Goal: Information Seeking & Learning: Learn about a topic

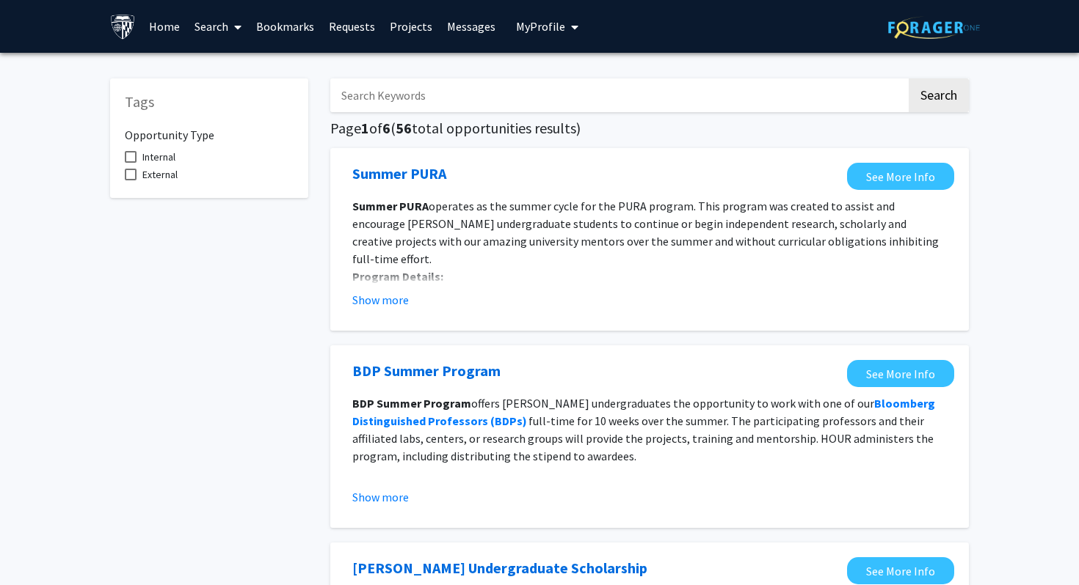
click at [274, 29] on link "Bookmarks" at bounding box center [285, 26] width 73 height 51
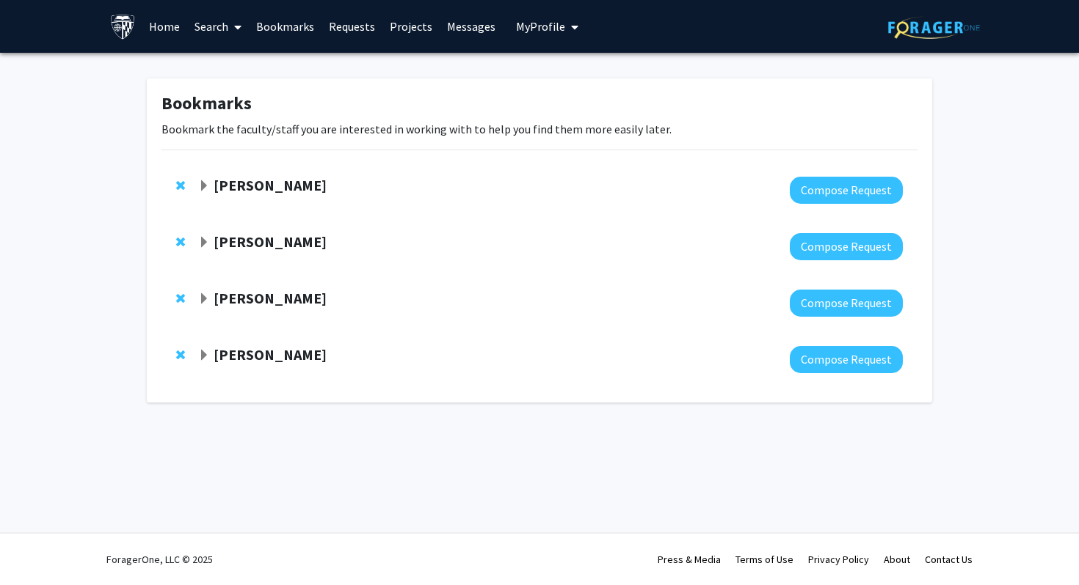
click at [173, 23] on link "Home" at bounding box center [164, 26] width 45 height 51
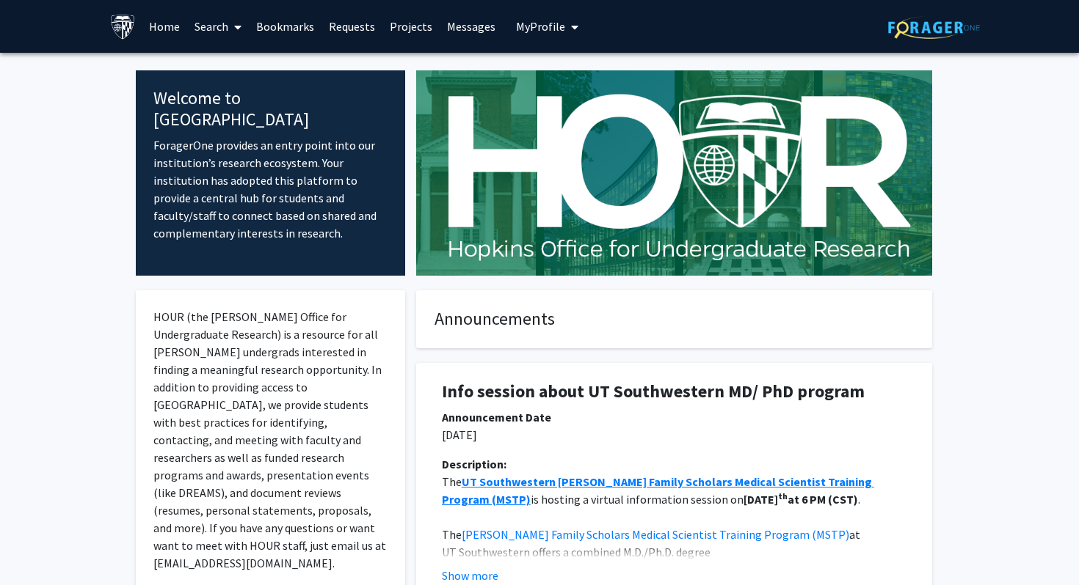
click at [219, 29] on link "Search" at bounding box center [218, 26] width 62 height 51
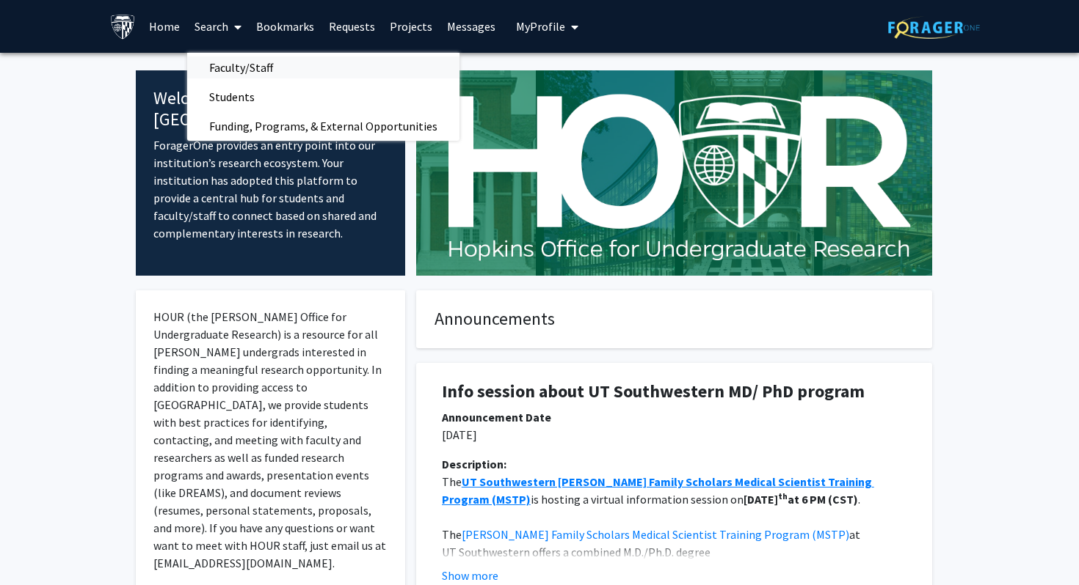
click at [254, 68] on span "Faculty/Staff" at bounding box center [241, 67] width 108 height 29
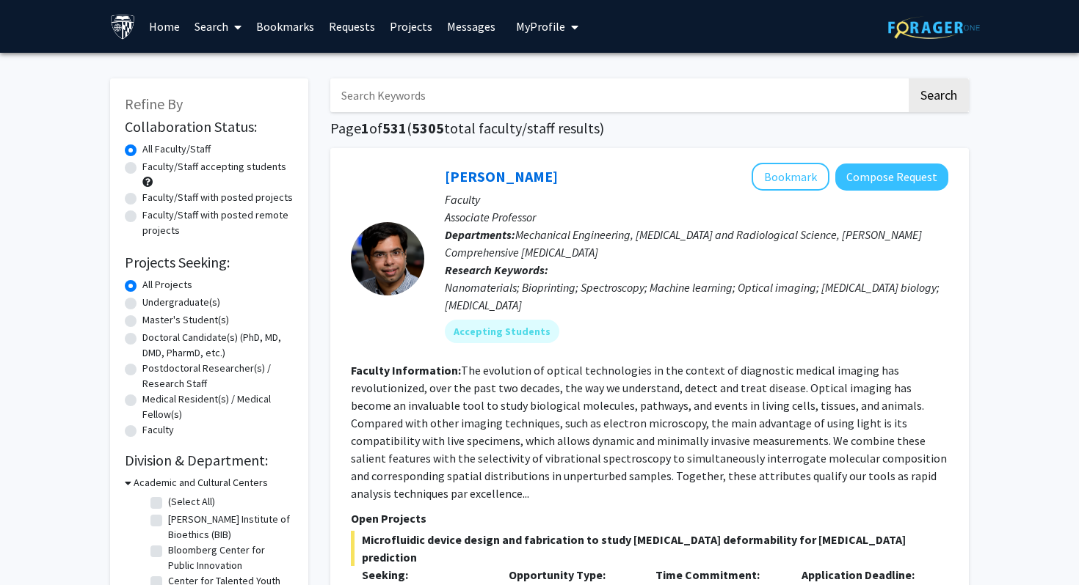
click at [162, 222] on label "Faculty/Staff with posted remote projects" at bounding box center [217, 223] width 151 height 31
click at [152, 217] on input "Faculty/Staff with posted remote projects" at bounding box center [147, 213] width 10 height 10
radio input "true"
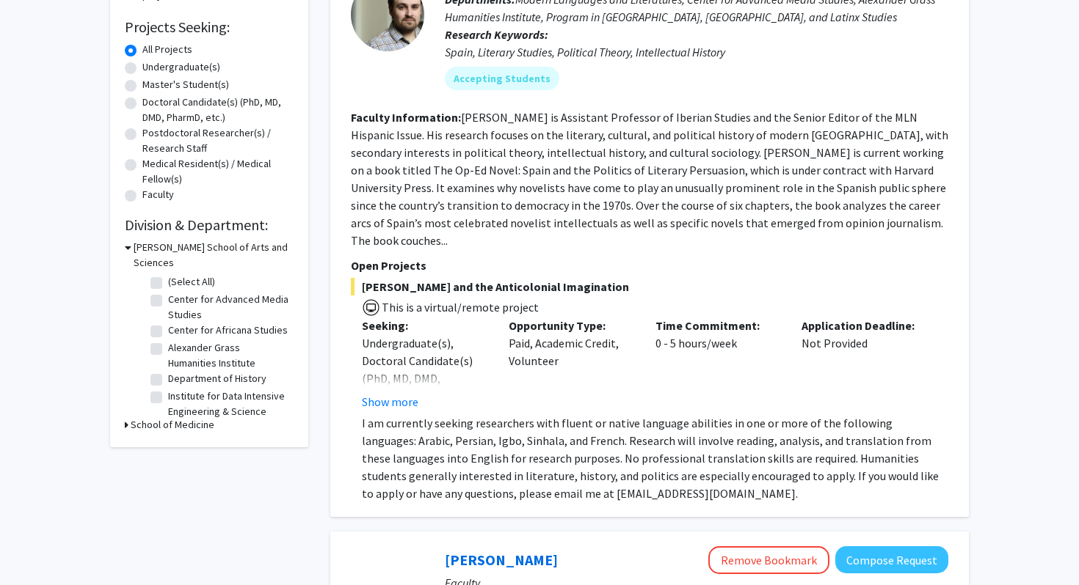
scroll to position [266, 0]
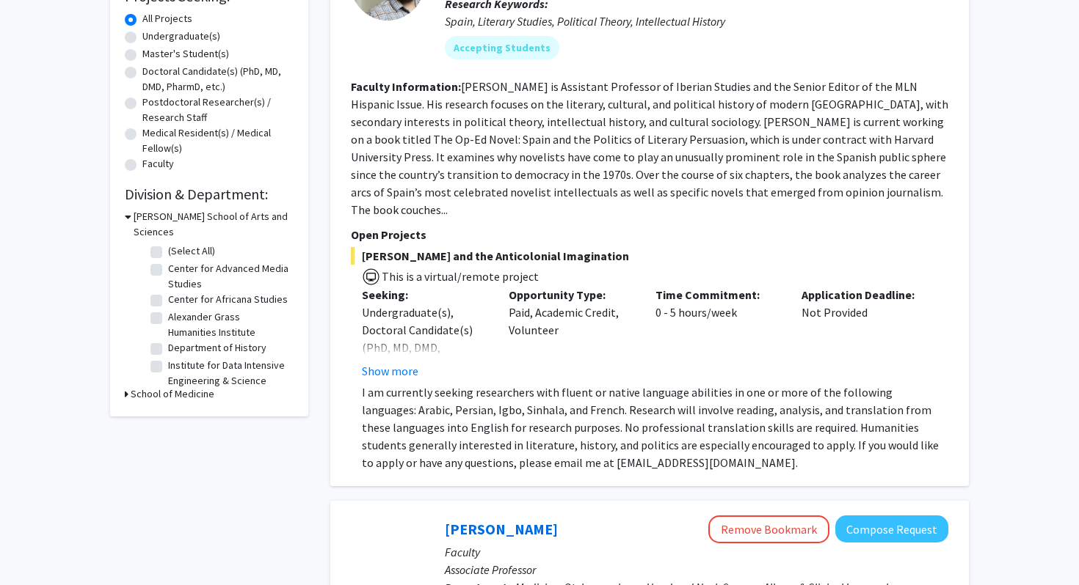
click at [150, 387] on h3 "School of Medicine" at bounding box center [173, 394] width 84 height 15
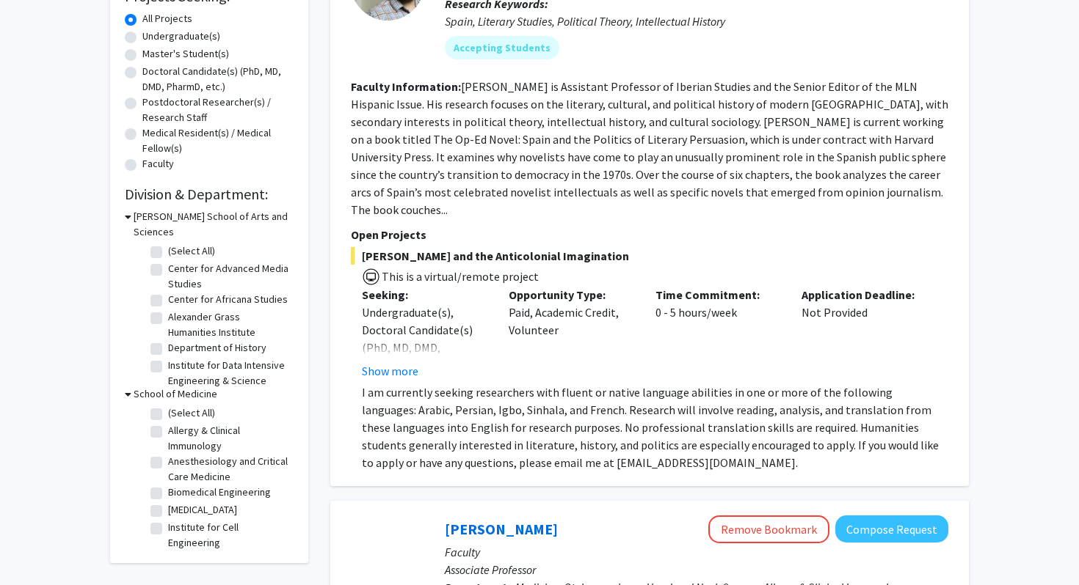
click at [168, 406] on label "(Select All)" at bounding box center [191, 413] width 47 height 15
click at [168, 406] on input "(Select All)" at bounding box center [173, 411] width 10 height 10
checkbox input "true"
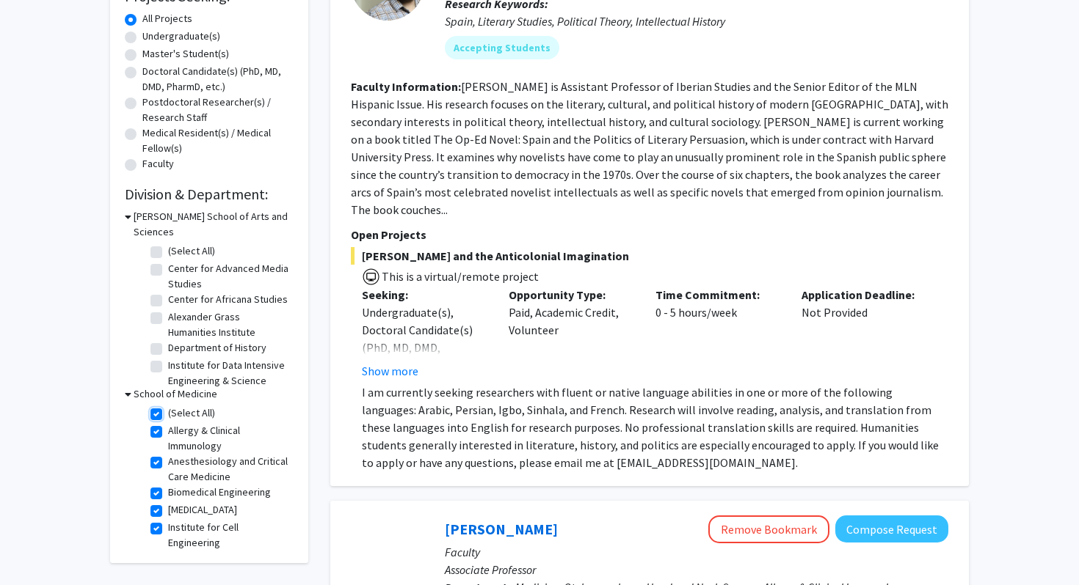
checkbox input "true"
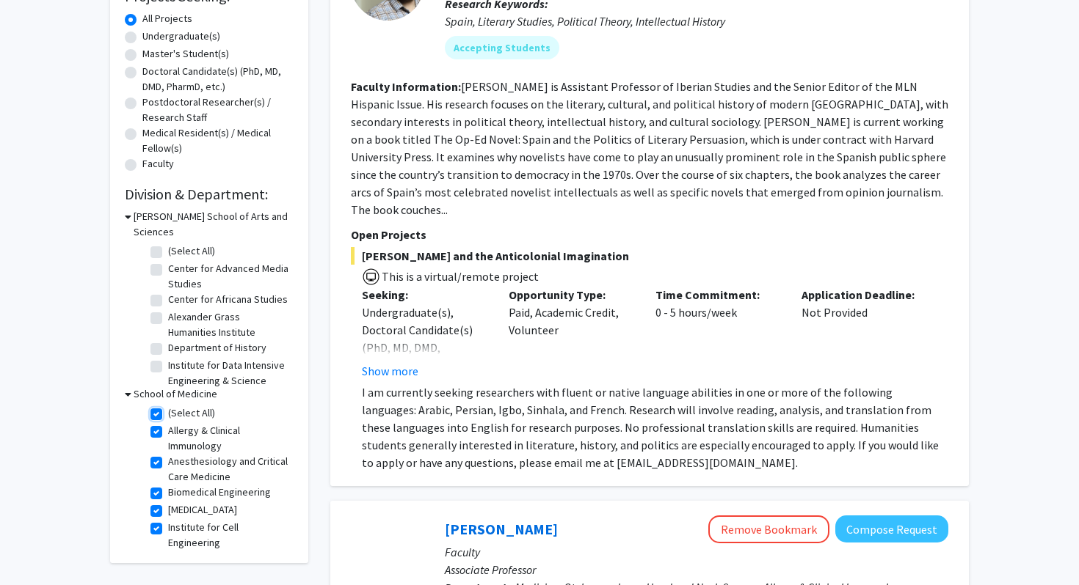
checkbox input "true"
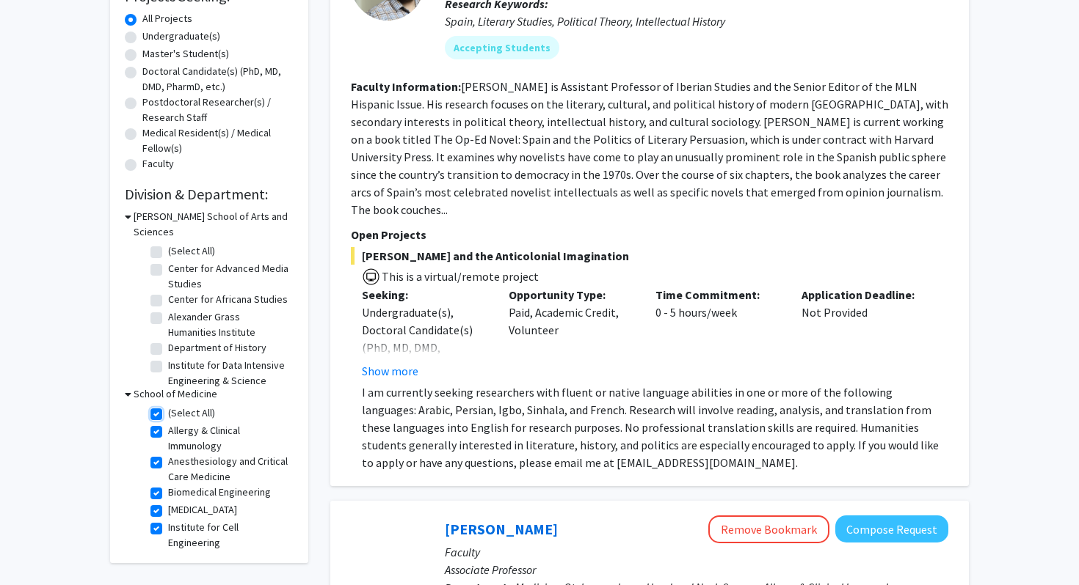
checkbox input "true"
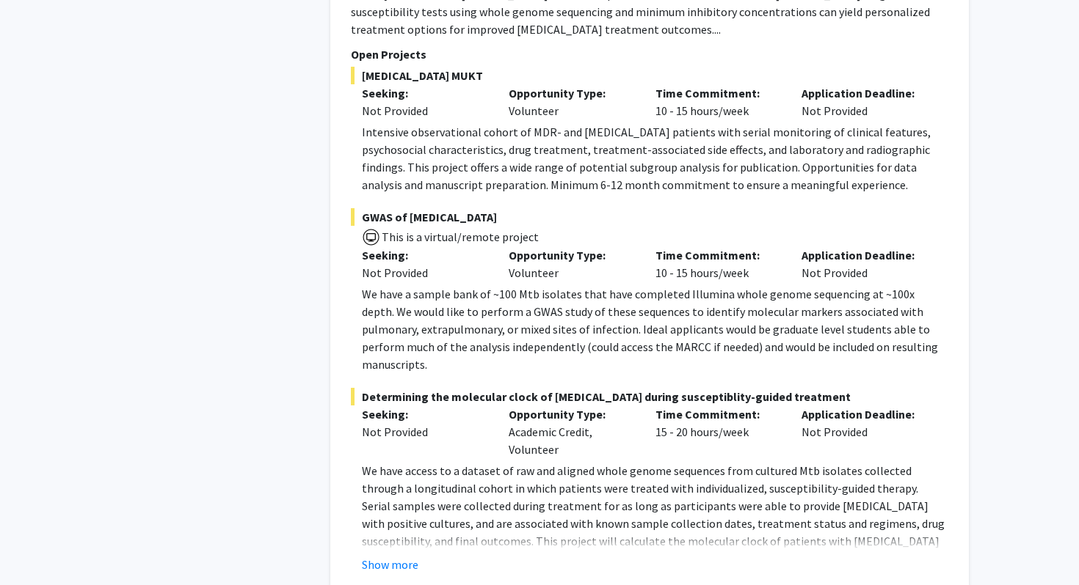
scroll to position [3435, 0]
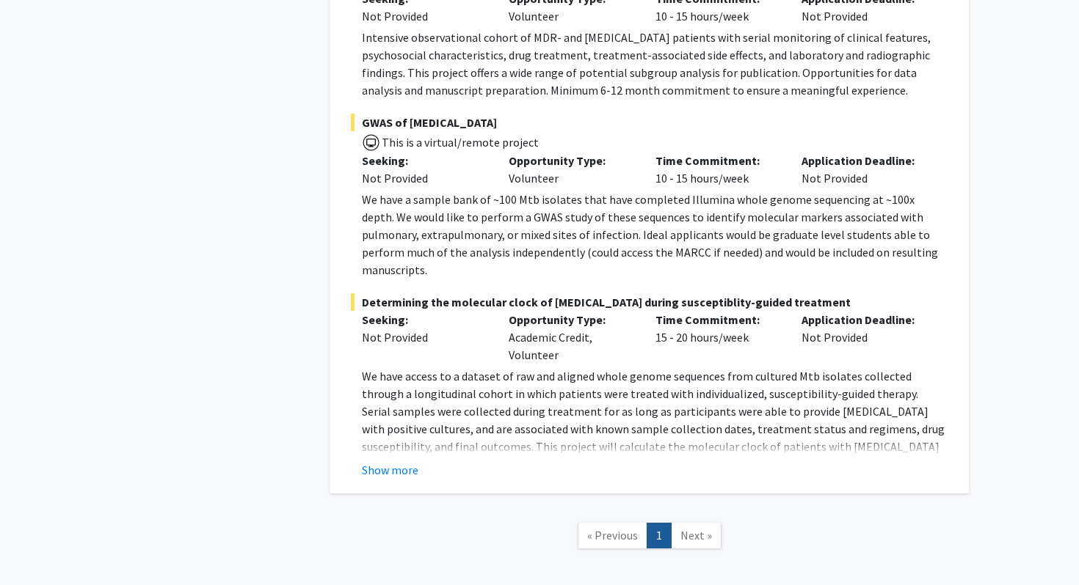
click at [685, 528] on span "Next »" at bounding box center [696, 535] width 32 height 15
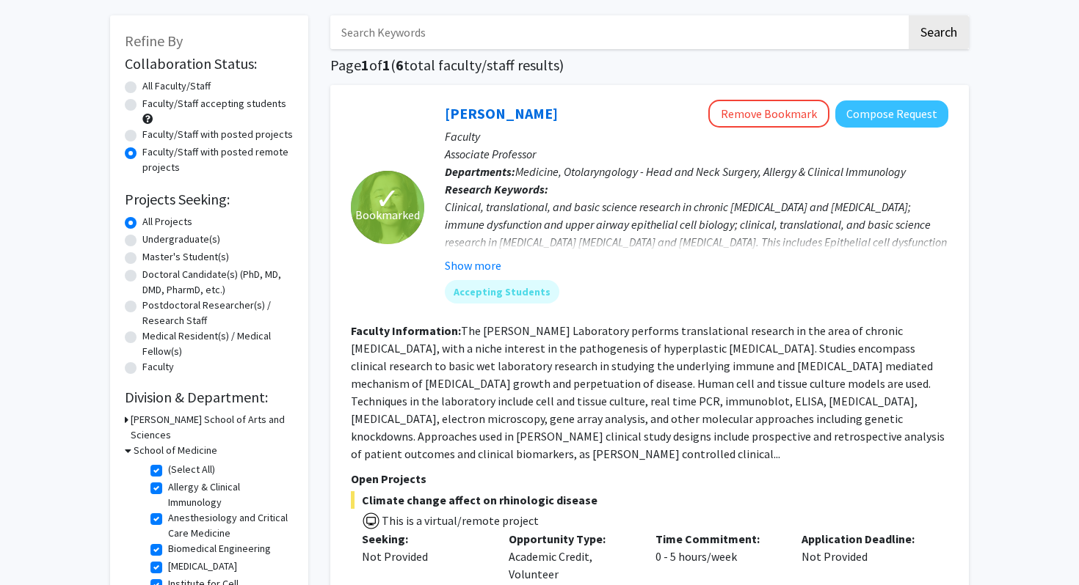
scroll to position [0, 0]
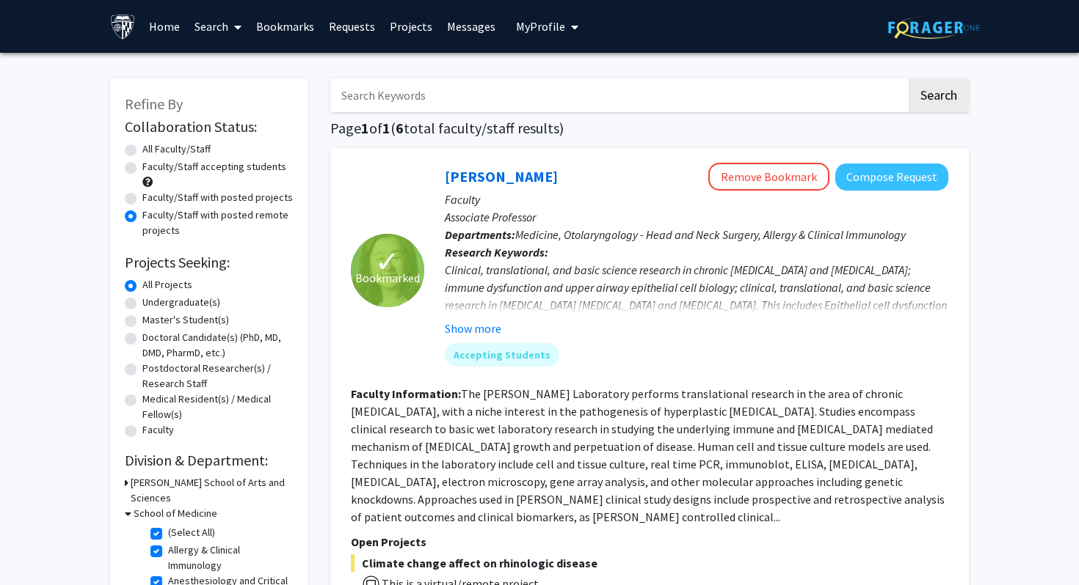
click at [151, 29] on link "Home" at bounding box center [164, 26] width 45 height 51
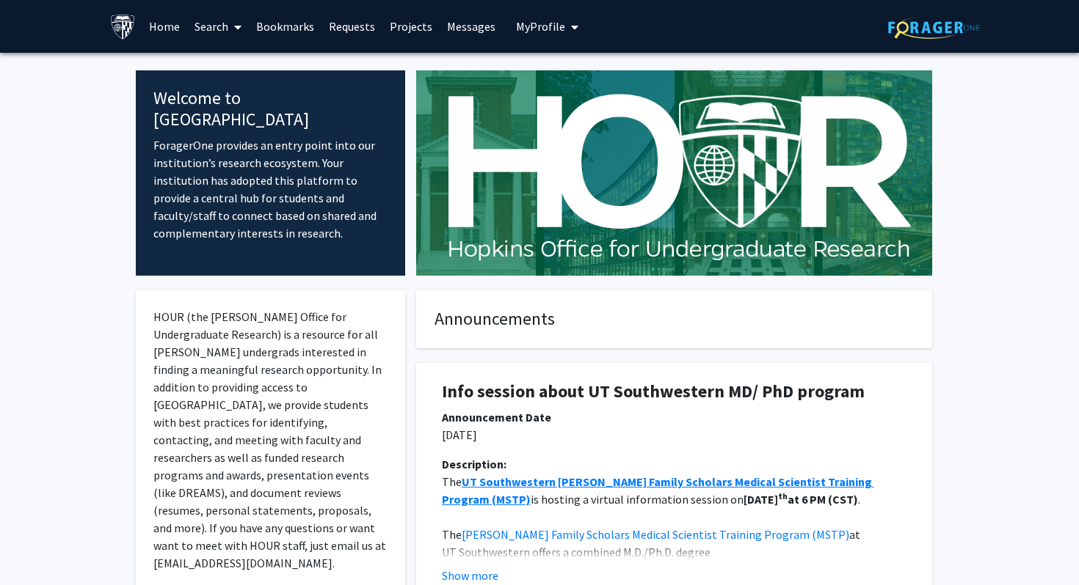
click at [928, 40] on link at bounding box center [934, 26] width 92 height 51
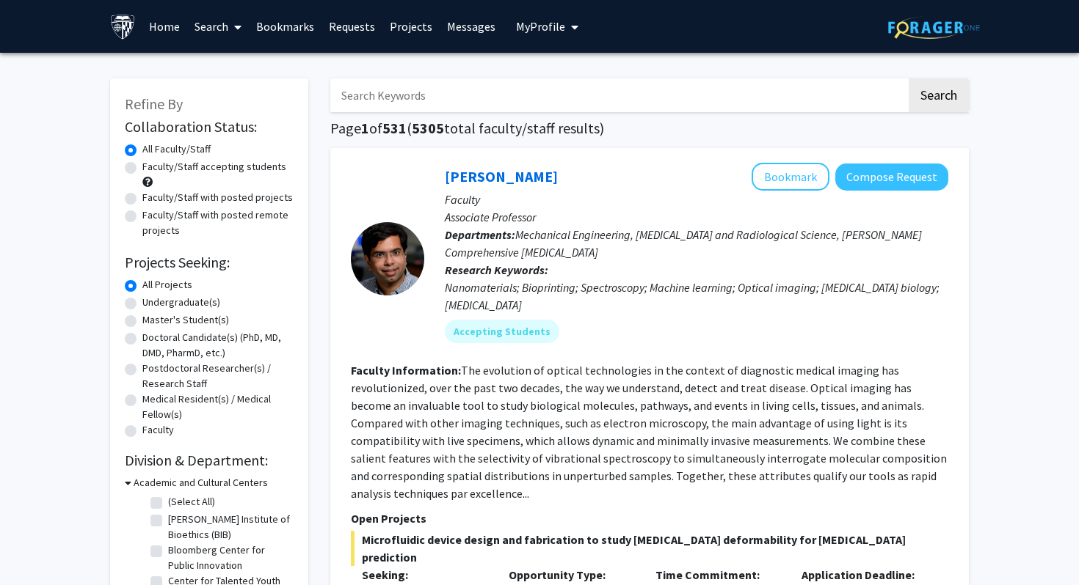
click at [526, 26] on span "My Profile" at bounding box center [540, 26] width 49 height 15
